Goal: Navigation & Orientation: Go to known website

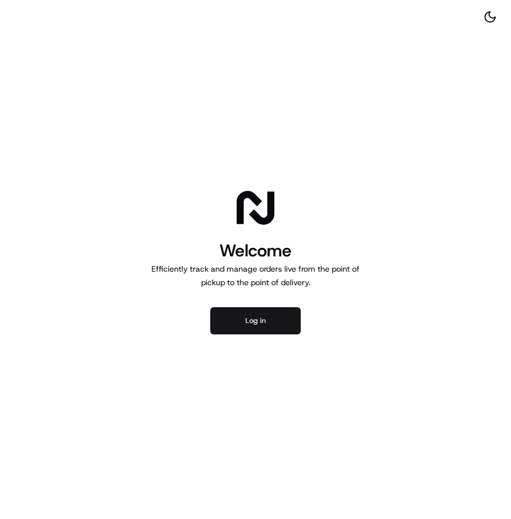
click at [248, 315] on button "Log in" at bounding box center [255, 320] width 90 height 27
click at [229, 316] on button "Log in" at bounding box center [255, 320] width 90 height 27
